Goal: Use online tool/utility: Utilize a website feature to perform a specific function

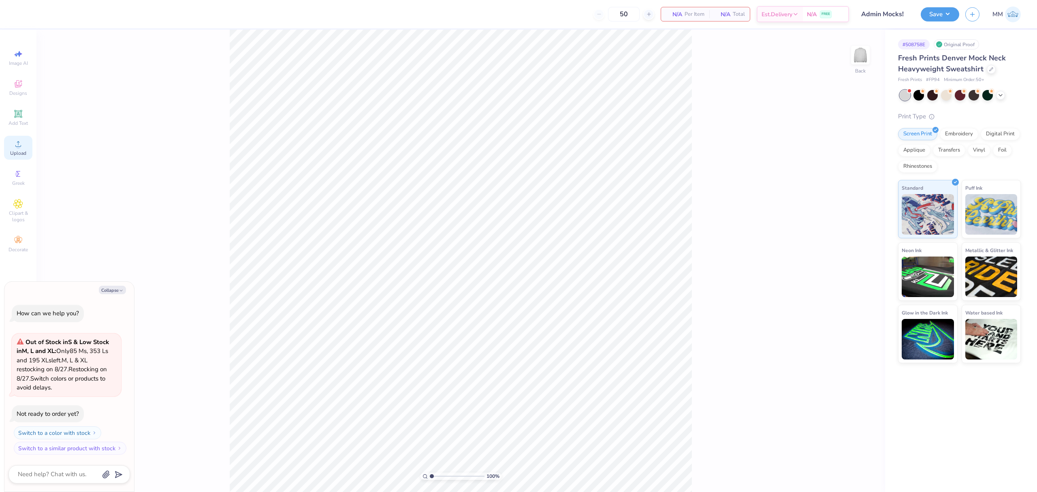
click at [30, 151] on div "Upload" at bounding box center [18, 148] width 28 height 24
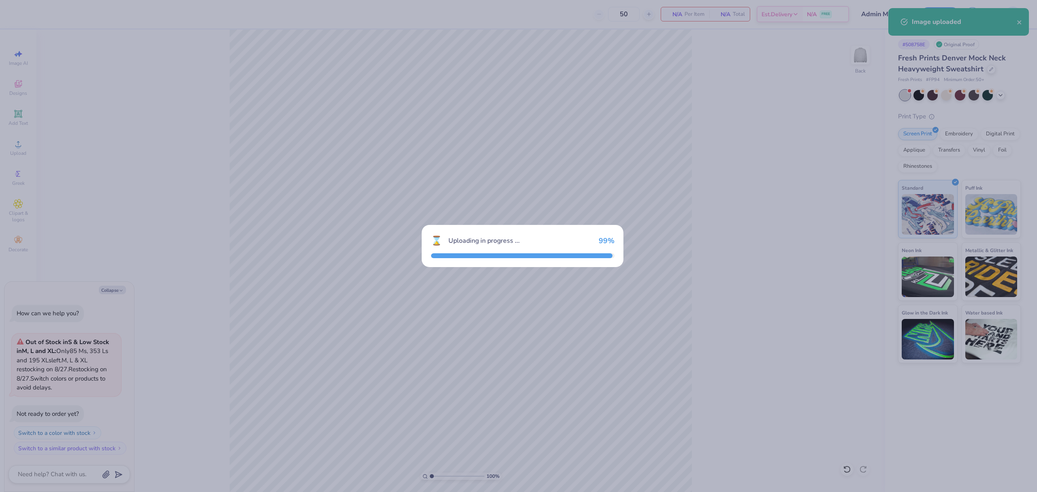
type textarea "x"
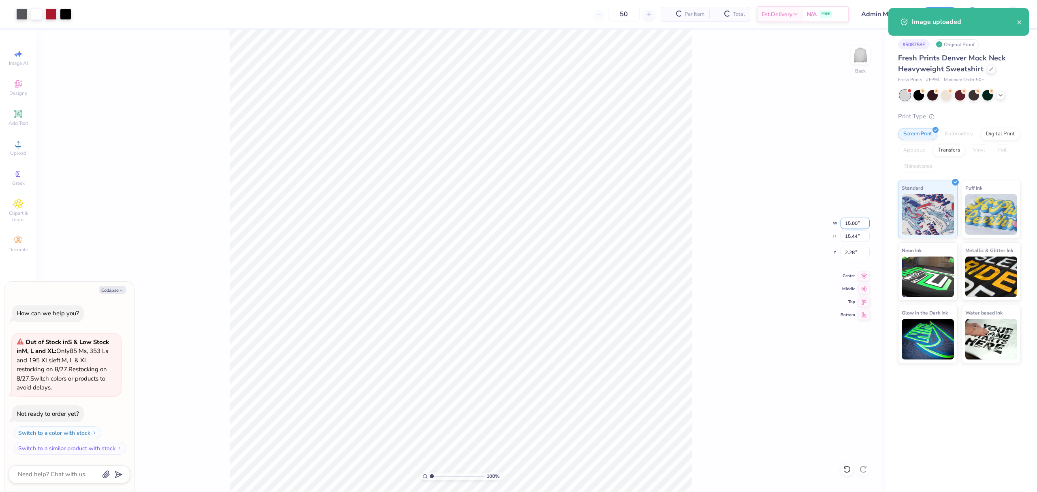
click at [859, 221] on input "15.00" at bounding box center [855, 223] width 29 height 11
type input "12"
type textarea "x"
type input "12.00"
type input "12.35"
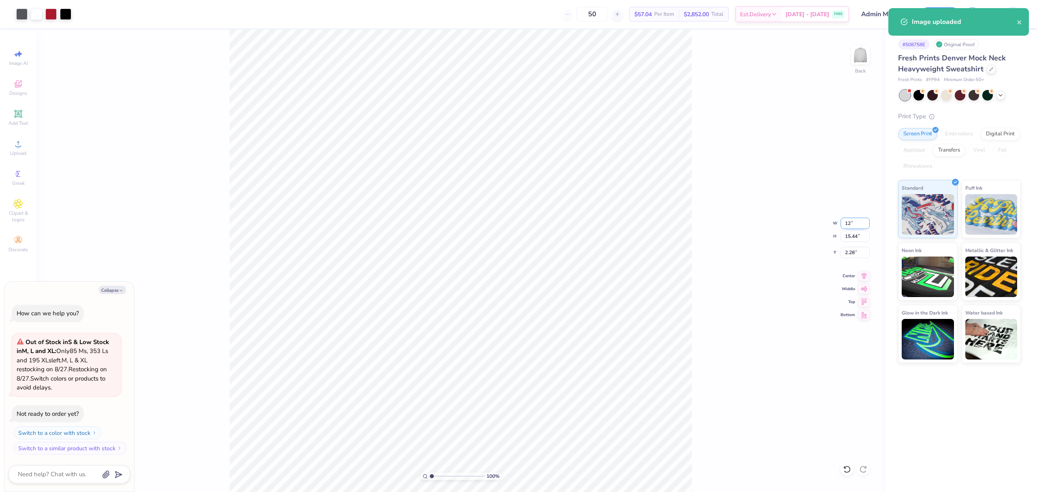
type input "3.82"
click at [853, 224] on input "12.00" at bounding box center [855, 223] width 29 height 11
type input "11"
type textarea "x"
type input "11.00"
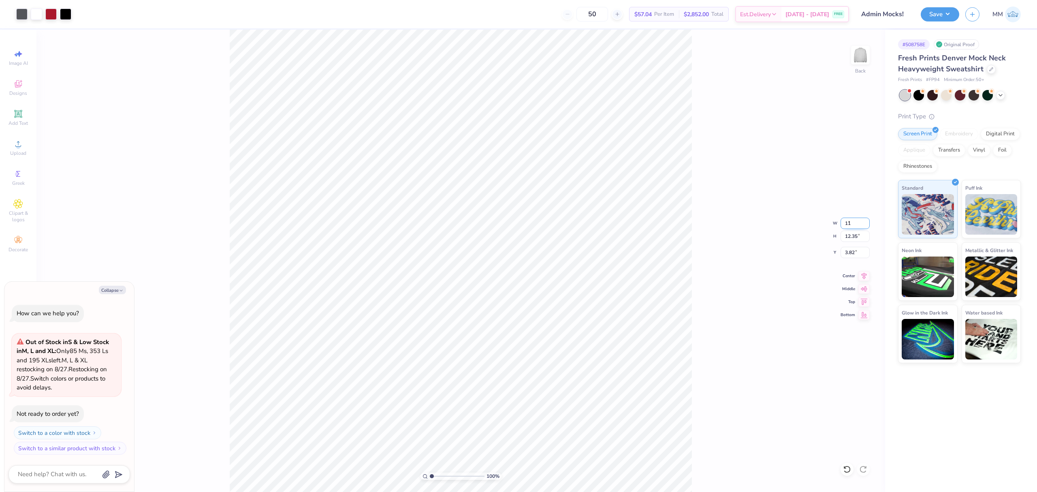
type input "11.32"
type input "4.34"
click at [849, 258] on div "100 % Back W 11.00 11.00 " H 11.32 11.32 " Y 4.34 4.34 " Center Middle Top Bott…" at bounding box center [460, 261] width 849 height 462
click at [852, 250] on div "100 % Back W 11.00 H 11.32 Y 4.34 Center Middle Top Bottom" at bounding box center [460, 261] width 849 height 462
type textarea "x"
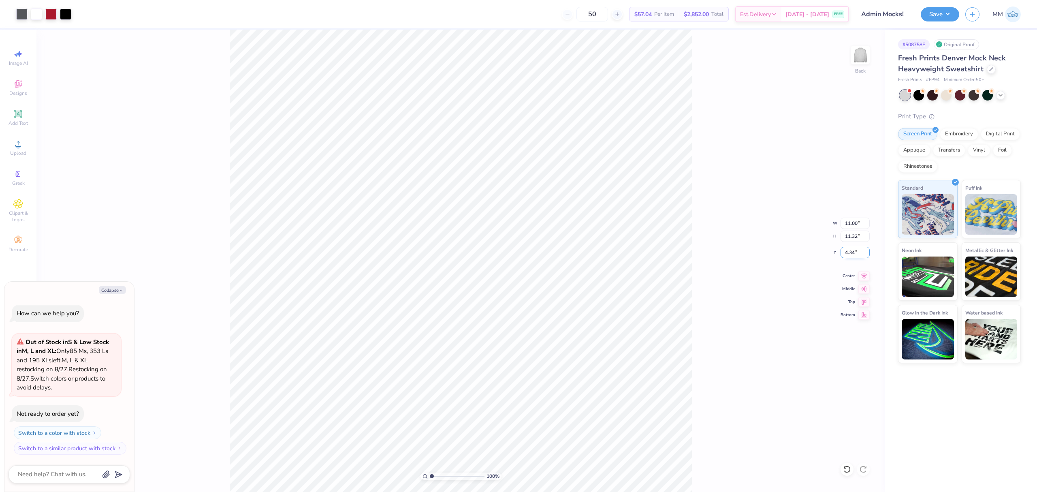
click at [845, 254] on input "4.34" at bounding box center [855, 252] width 29 height 11
type input "3"
type textarea "x"
click at [850, 254] on input "3.00" at bounding box center [855, 252] width 29 height 11
type input "2"
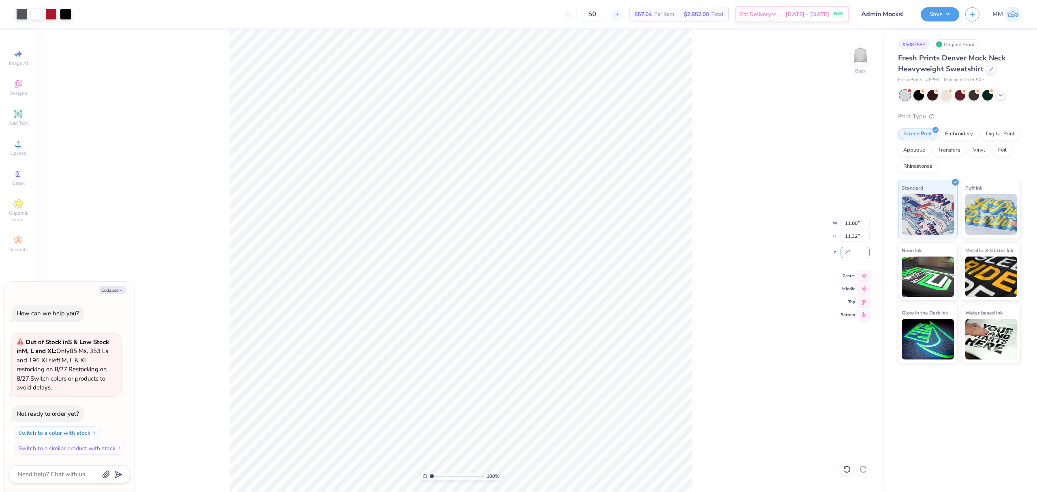
type textarea "x"
type input "2.00"
click at [17, 120] on span "Add Text" at bounding box center [18, 123] width 19 height 6
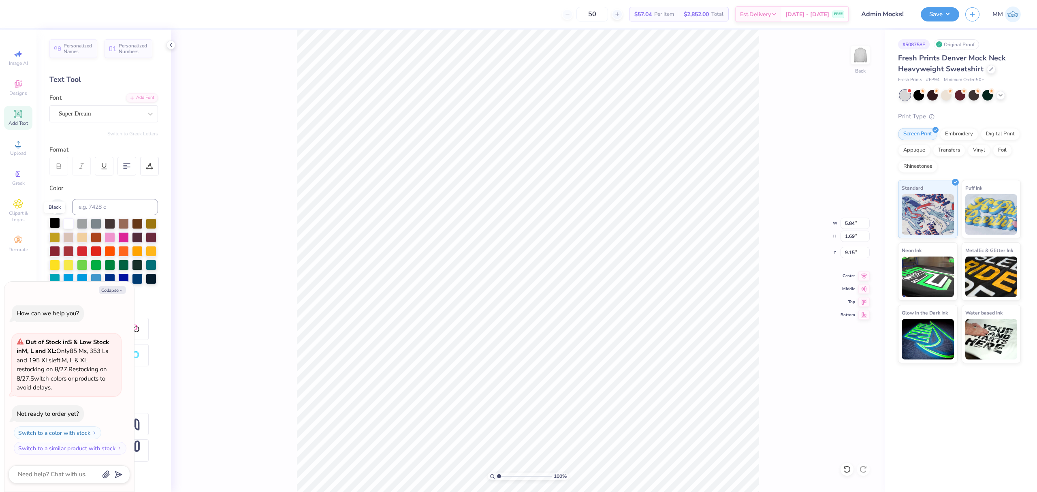
click at [50, 226] on div at bounding box center [54, 223] width 11 height 11
click at [139, 97] on div "Add Font" at bounding box center [142, 96] width 32 height 9
click at [130, 95] on icon at bounding box center [132, 97] width 5 height 5
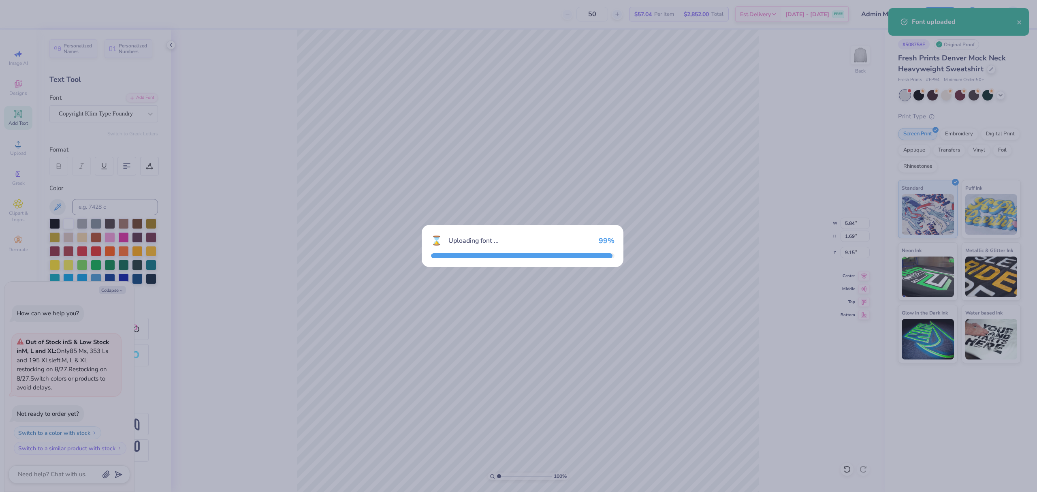
type textarea "x"
type input "6.58"
type input "1.70"
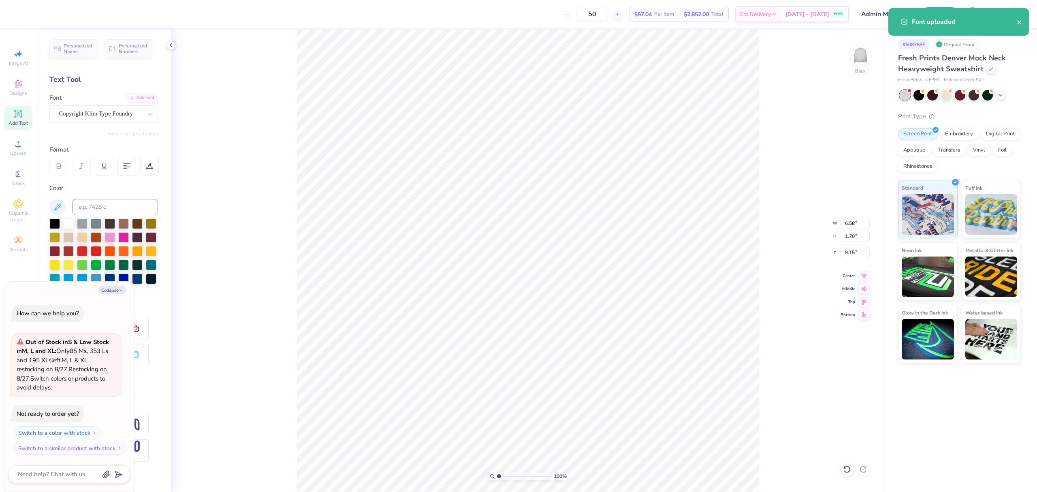
type textarea "x"
type input "14.57"
type textarea "x"
type textarea "EXECUTIVE CLOSET"
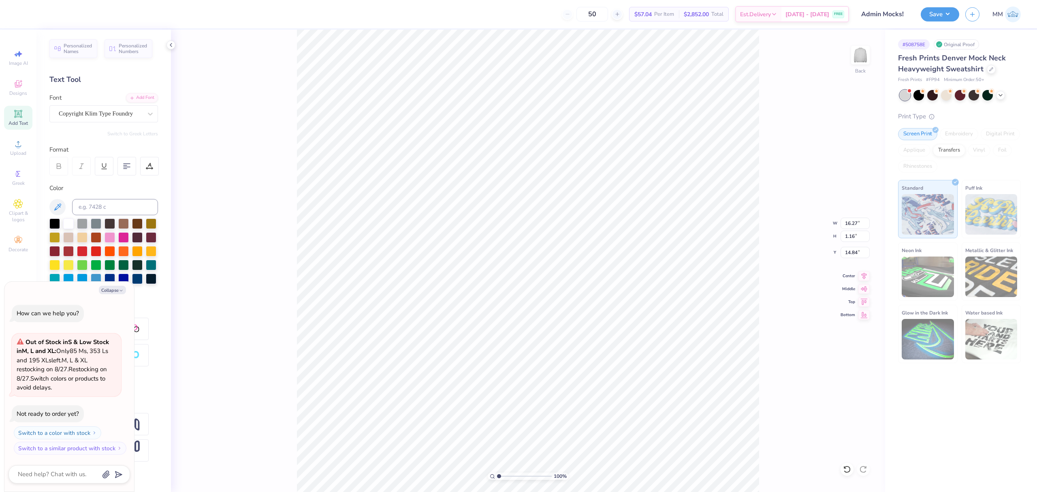
type textarea "x"
type input "6.45"
type input "0.46"
type input "15.53"
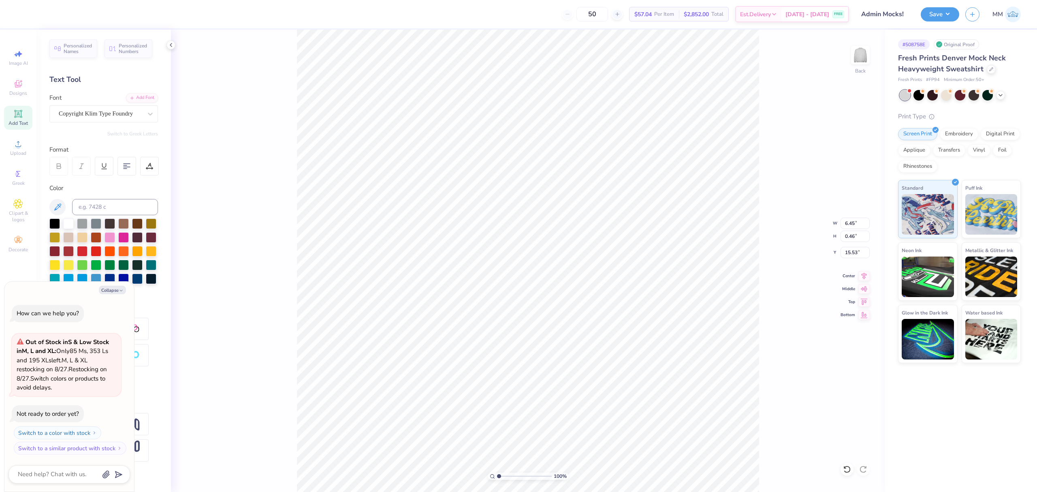
type textarea "x"
type input "2.00"
type textarea "x"
type input "8.84"
type input "0.63"
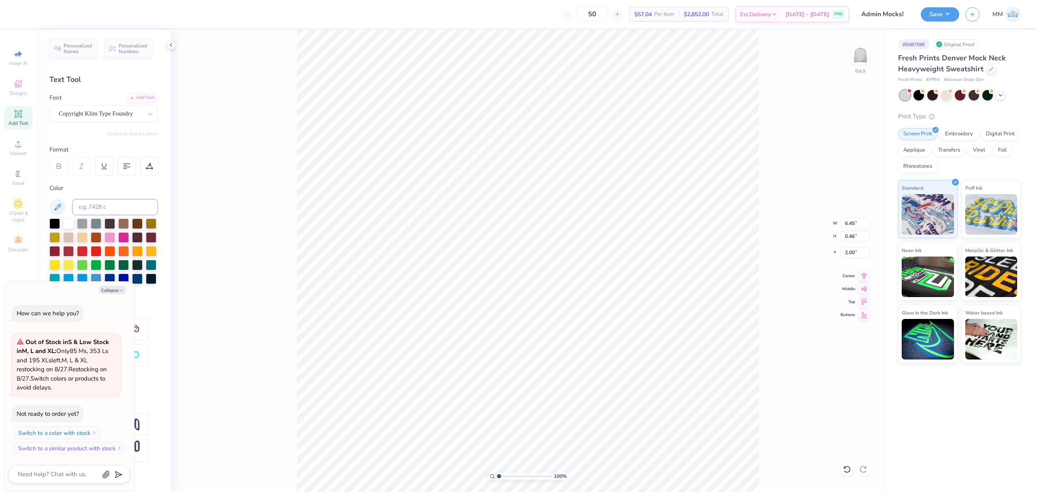
type input "1.83"
click at [504, 475] on div "100 %" at bounding box center [528, 261] width 463 height 463
click at [559, 241] on li "Duplicate" at bounding box center [566, 241] width 64 height 16
type textarea "x"
type input "2.83"
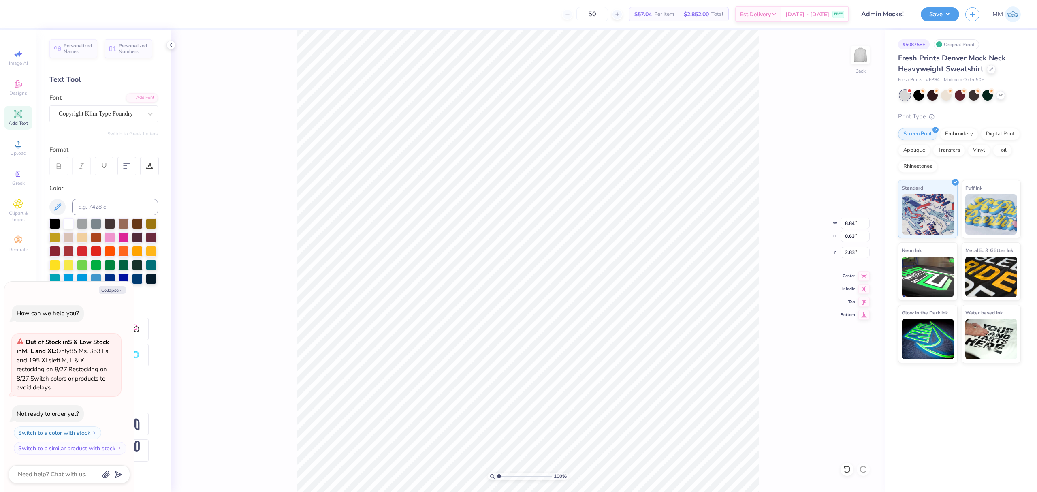
type textarea "x"
type input "11.00"
type input "11.32"
type input "2.00"
type textarea "x"
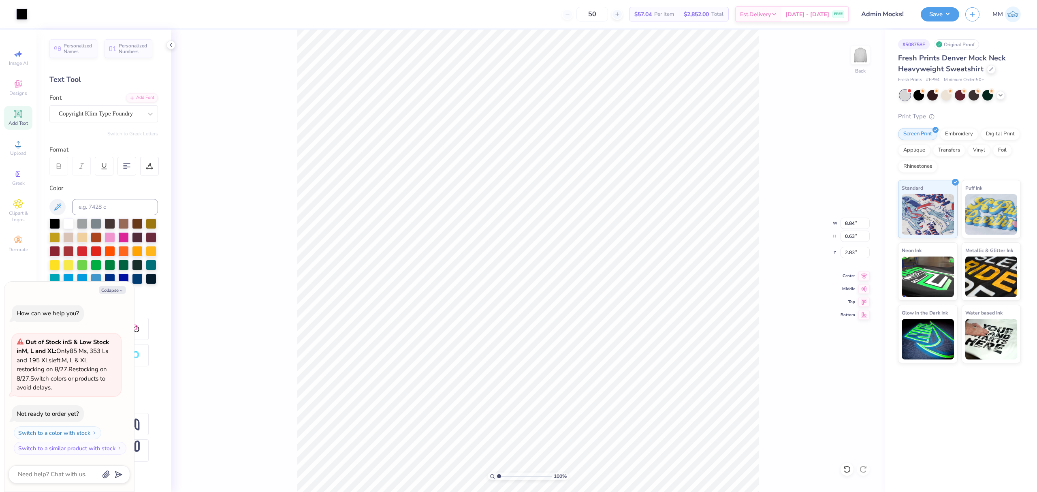
type input "15.25"
type textarea "x"
type textarea "CLOTHING DRIVE"
type textarea "x"
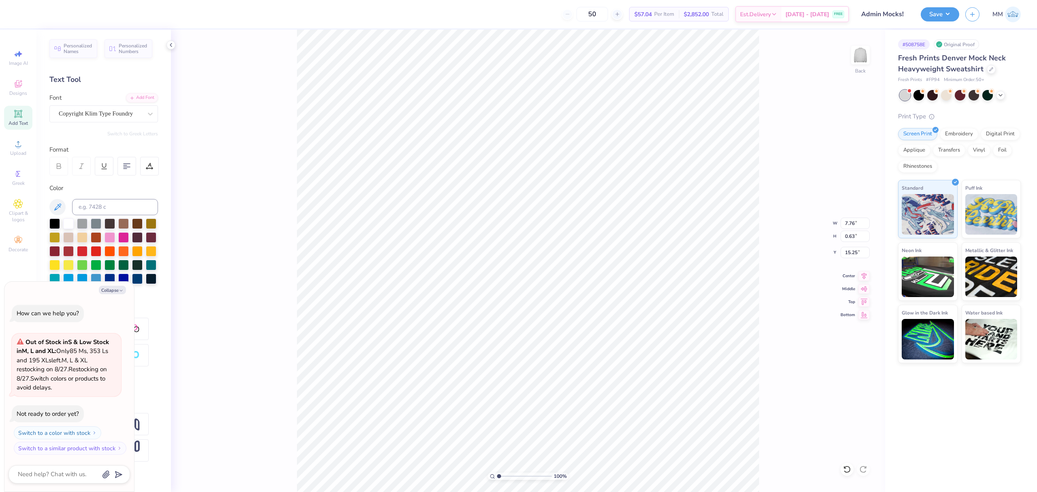
type input "13.01"
type textarea "x"
type input "2.53"
click at [507, 478] on input "range" at bounding box center [524, 475] width 55 height 7
type textarea "x"
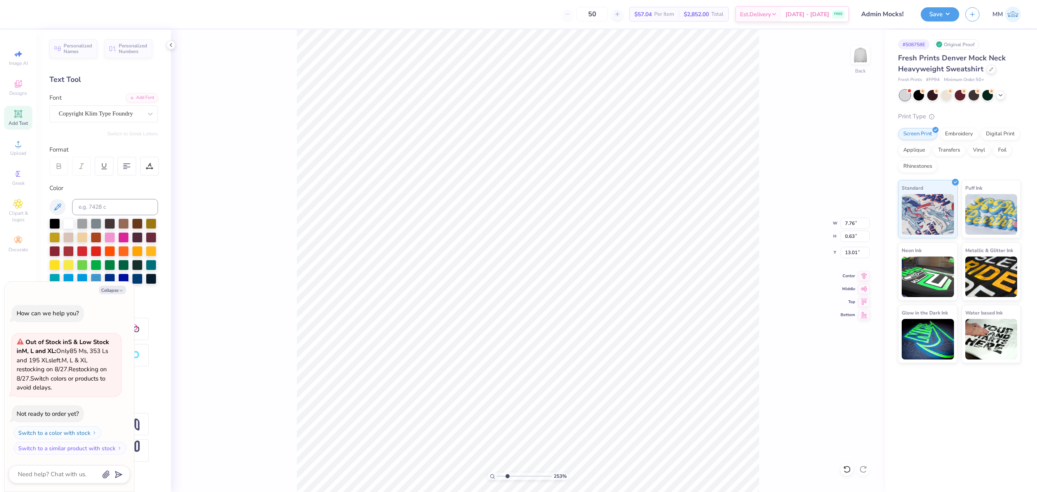
type input "12.89"
type textarea "x"
type input "8.84"
type input "1.83"
type textarea "x"
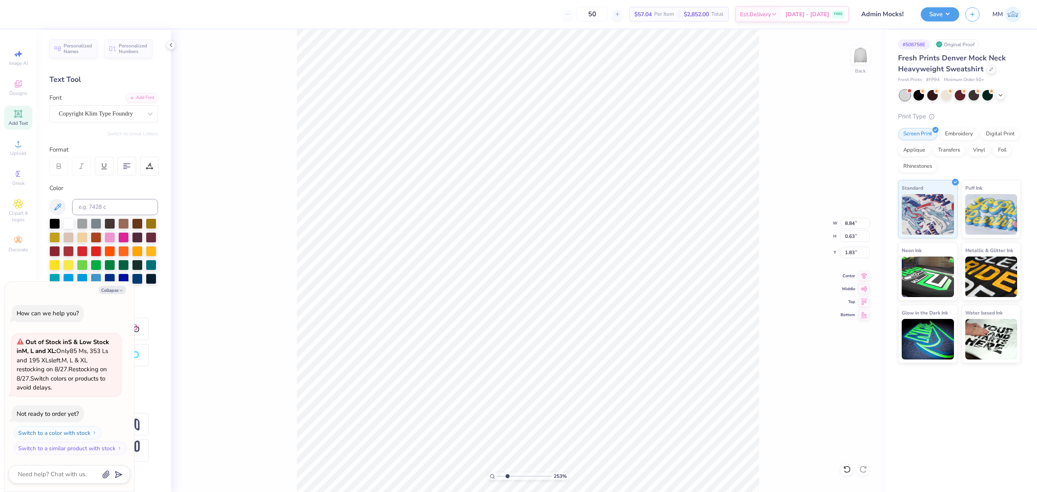
type input "1.80"
type textarea "x"
drag, startPoint x: 507, startPoint y: 478, endPoint x: 461, endPoint y: 477, distance: 46.2
click at [497, 477] on input "range" at bounding box center [524, 475] width 55 height 7
type input "2.13"
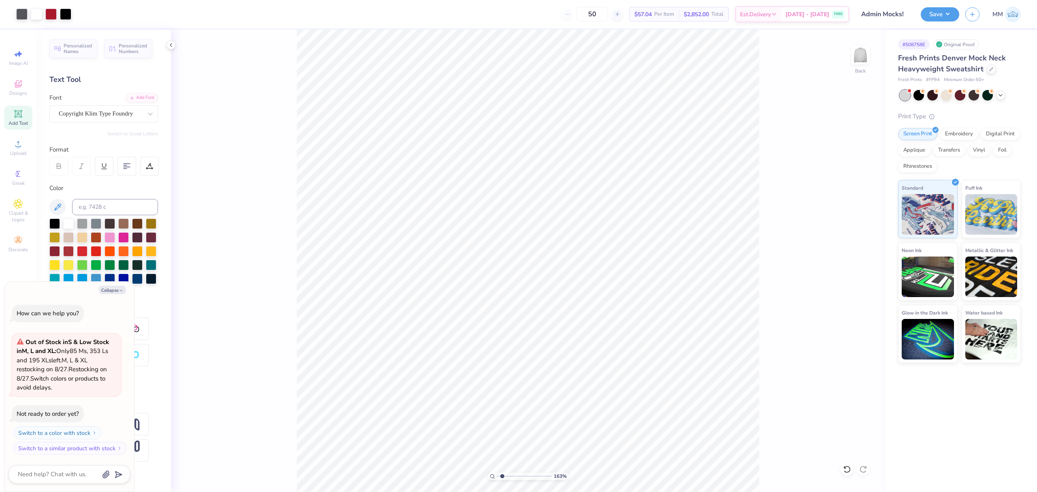
click at [505, 475] on input "range" at bounding box center [524, 475] width 55 height 7
type textarea "x"
type input "1.69"
type textarea "x"
type input "13.01"
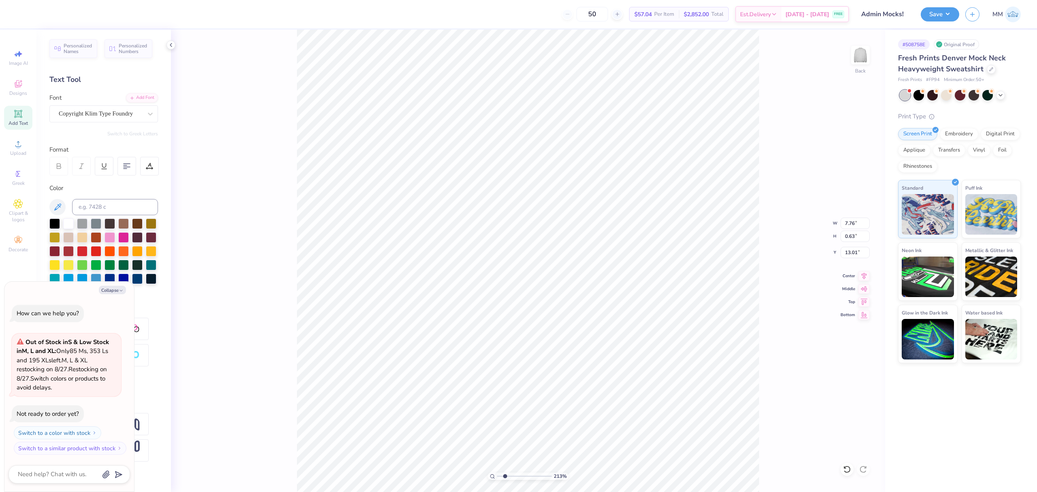
type textarea "x"
type input "12.94"
type textarea "x"
type input "8.84"
type input "1.69"
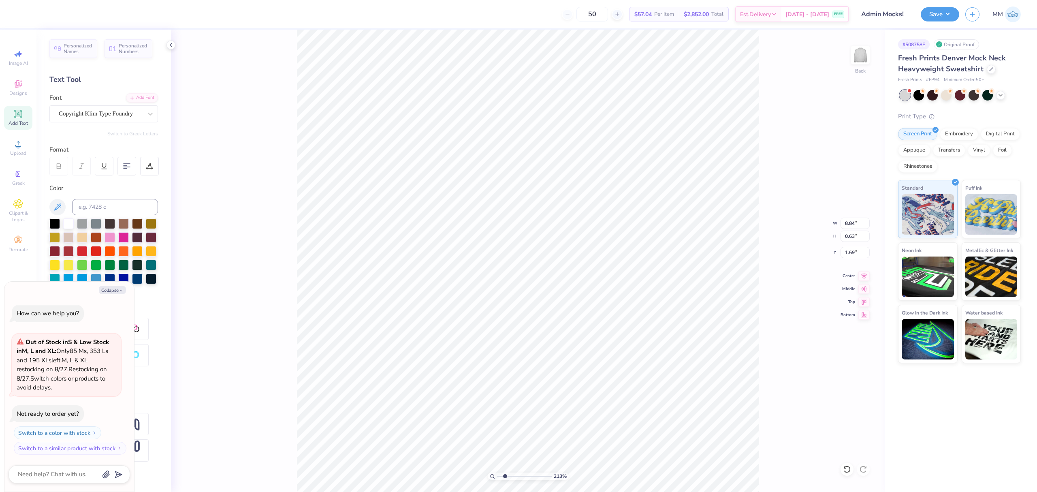
scroll to position [9, 1]
type textarea "x"
type input "1.76"
drag, startPoint x: 503, startPoint y: 475, endPoint x: 487, endPoint y: 471, distance: 16.7
type input "1"
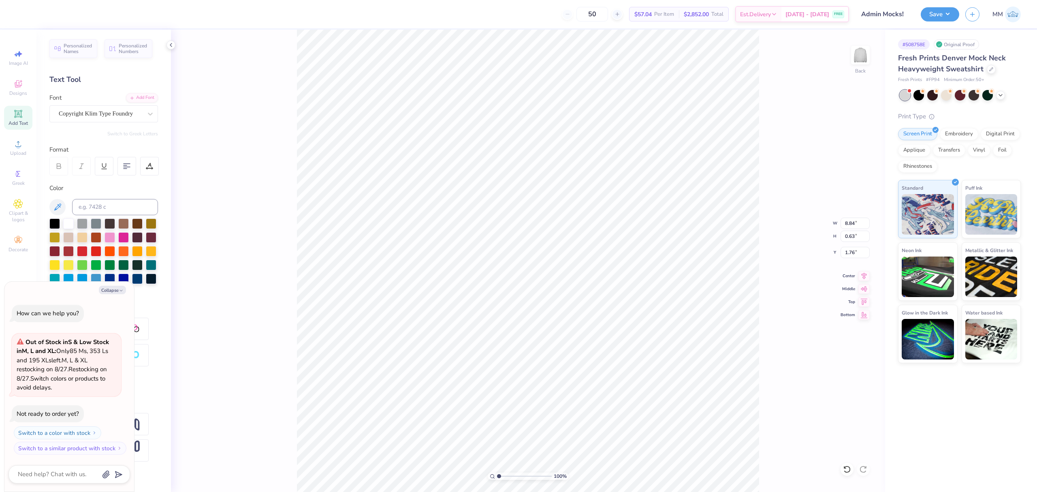
click at [497, 472] on input "range" at bounding box center [524, 475] width 55 height 7
click at [862, 274] on icon at bounding box center [864, 274] width 5 height 7
type textarea "x"
click at [849, 250] on input "1.76" at bounding box center [855, 252] width 29 height 11
type input "2"
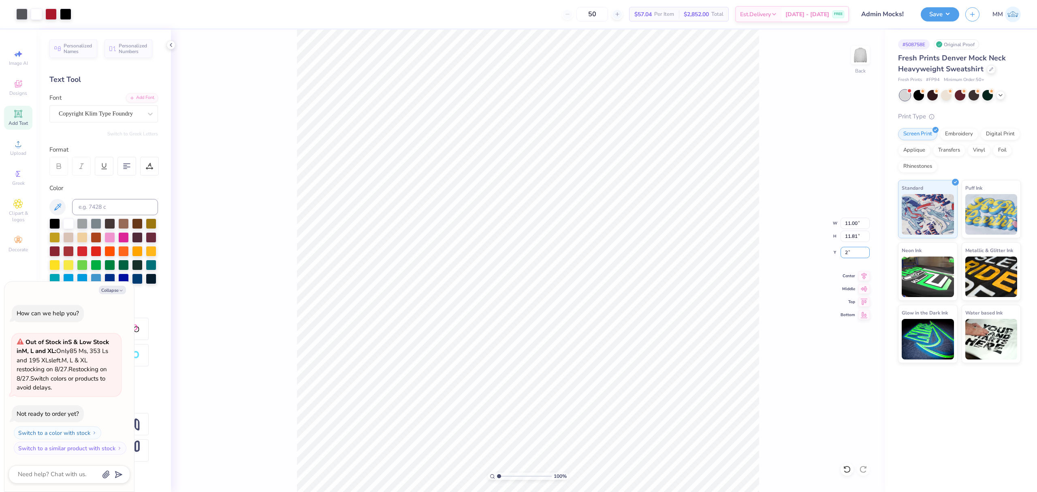
type textarea "x"
type input "2.00"
click at [939, 13] on button "Save" at bounding box center [940, 13] width 38 height 14
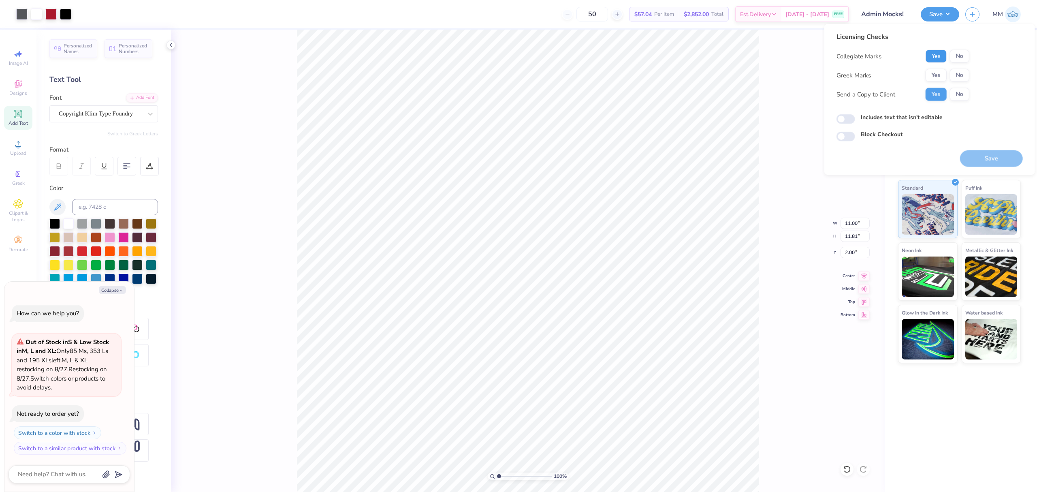
click at [942, 54] on button "Yes" at bounding box center [936, 56] width 21 height 13
click at [958, 74] on button "No" at bounding box center [959, 75] width 19 height 13
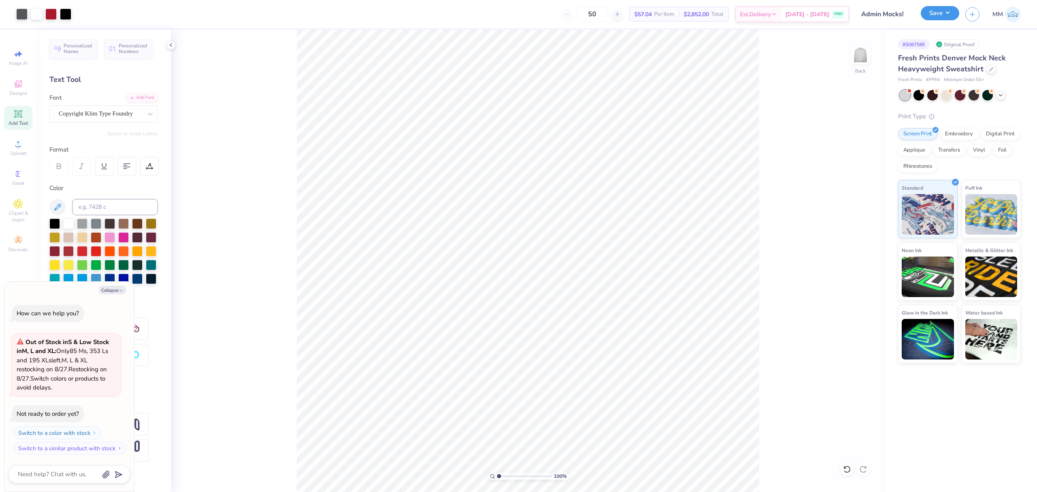
click at [950, 14] on button "Save" at bounding box center [940, 13] width 38 height 14
type textarea "x"
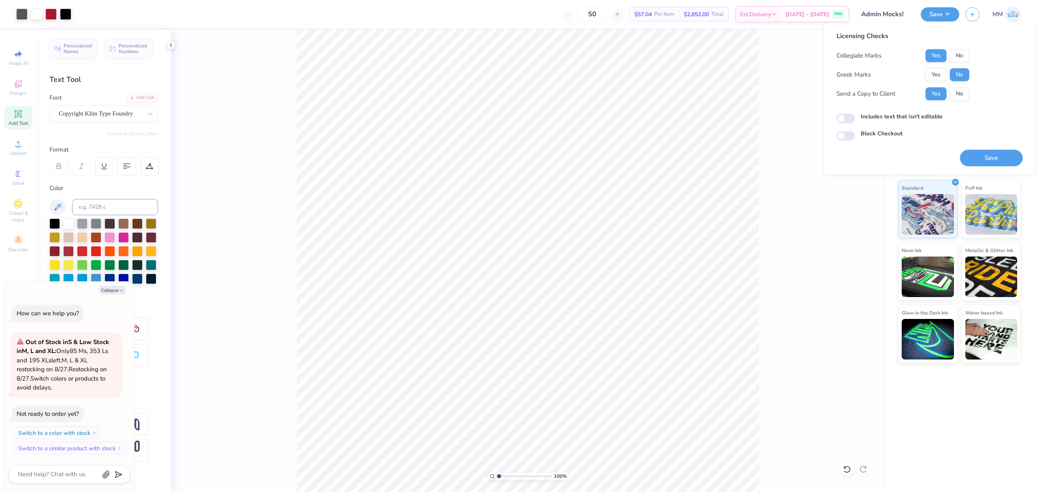
click at [902, 117] on label "Includes text that isn't editable" at bounding box center [902, 116] width 82 height 9
click at [855, 117] on input "Includes text that isn't editable" at bounding box center [846, 119] width 19 height 10
checkbox input "true"
click at [970, 158] on button "Save" at bounding box center [991, 157] width 63 height 17
type textarea "x"
